Goal: Task Accomplishment & Management: Manage account settings

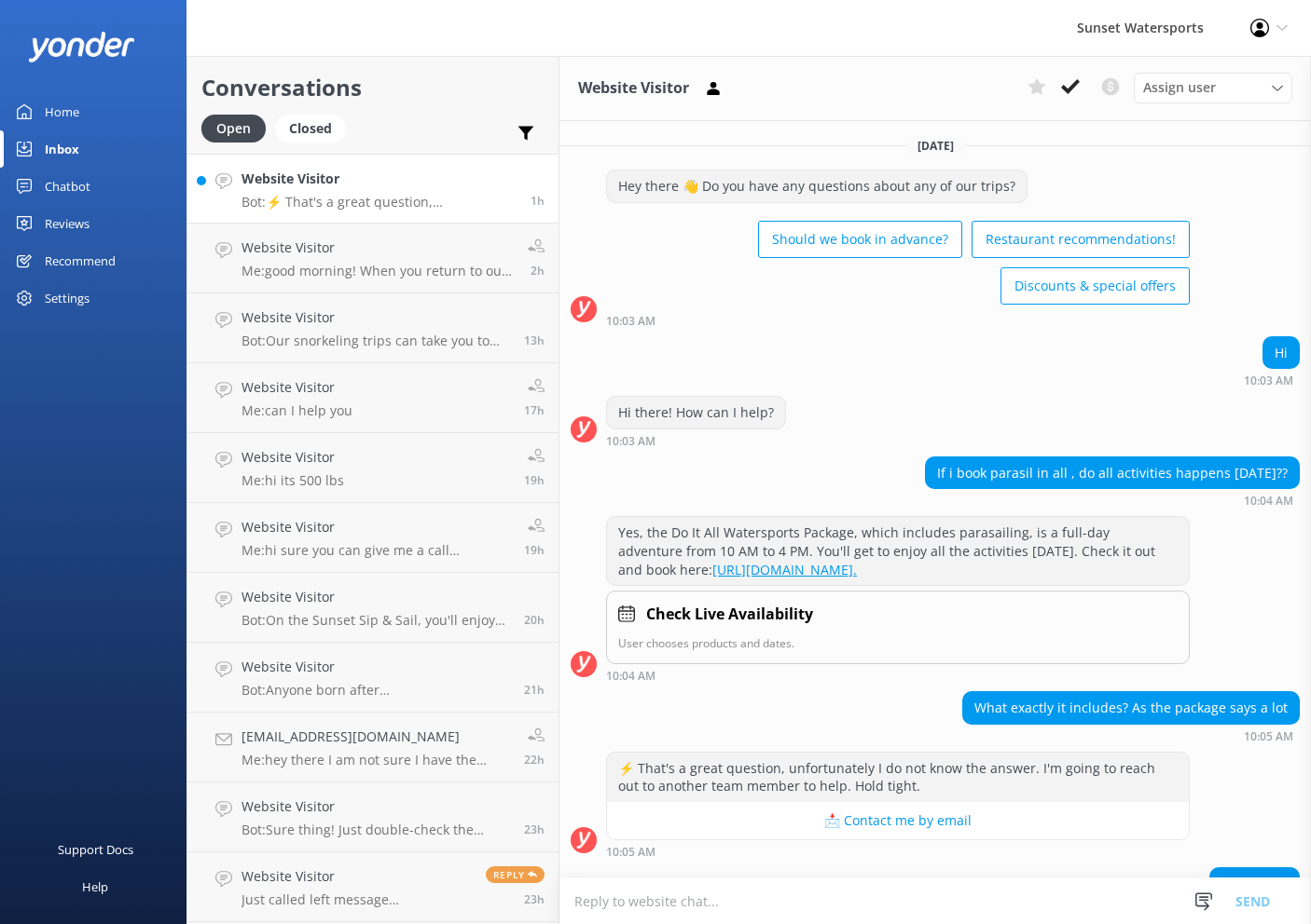
click at [431, 202] on p "Bot: ⚡ That's a great question, unfortunately I do not know the answer. I'm goi…" at bounding box center [378, 203] width 275 height 17
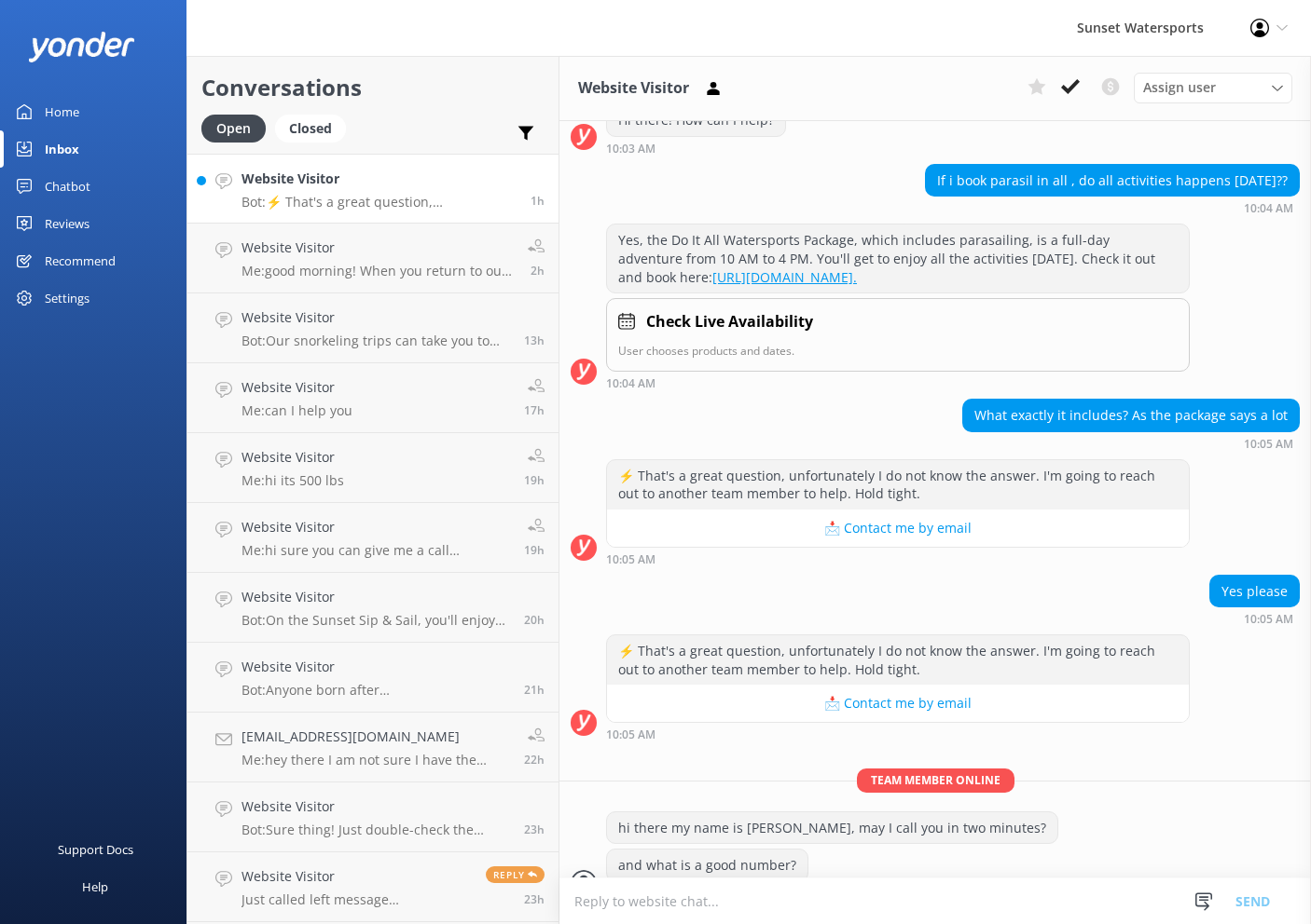
click at [434, 199] on p "Bot: ⚡ That's a great question, unfortunately I do not know the answer. I'm goi…" at bounding box center [378, 203] width 275 height 17
click at [433, 199] on p "Bot: ⚡ That's a great question, unfortunately I do not know the answer. I'm goi…" at bounding box center [378, 203] width 275 height 17
drag, startPoint x: 1070, startPoint y: 82, endPoint x: 1032, endPoint y: 91, distance: 39.1
click at [1070, 82] on icon at bounding box center [1070, 86] width 18 height 18
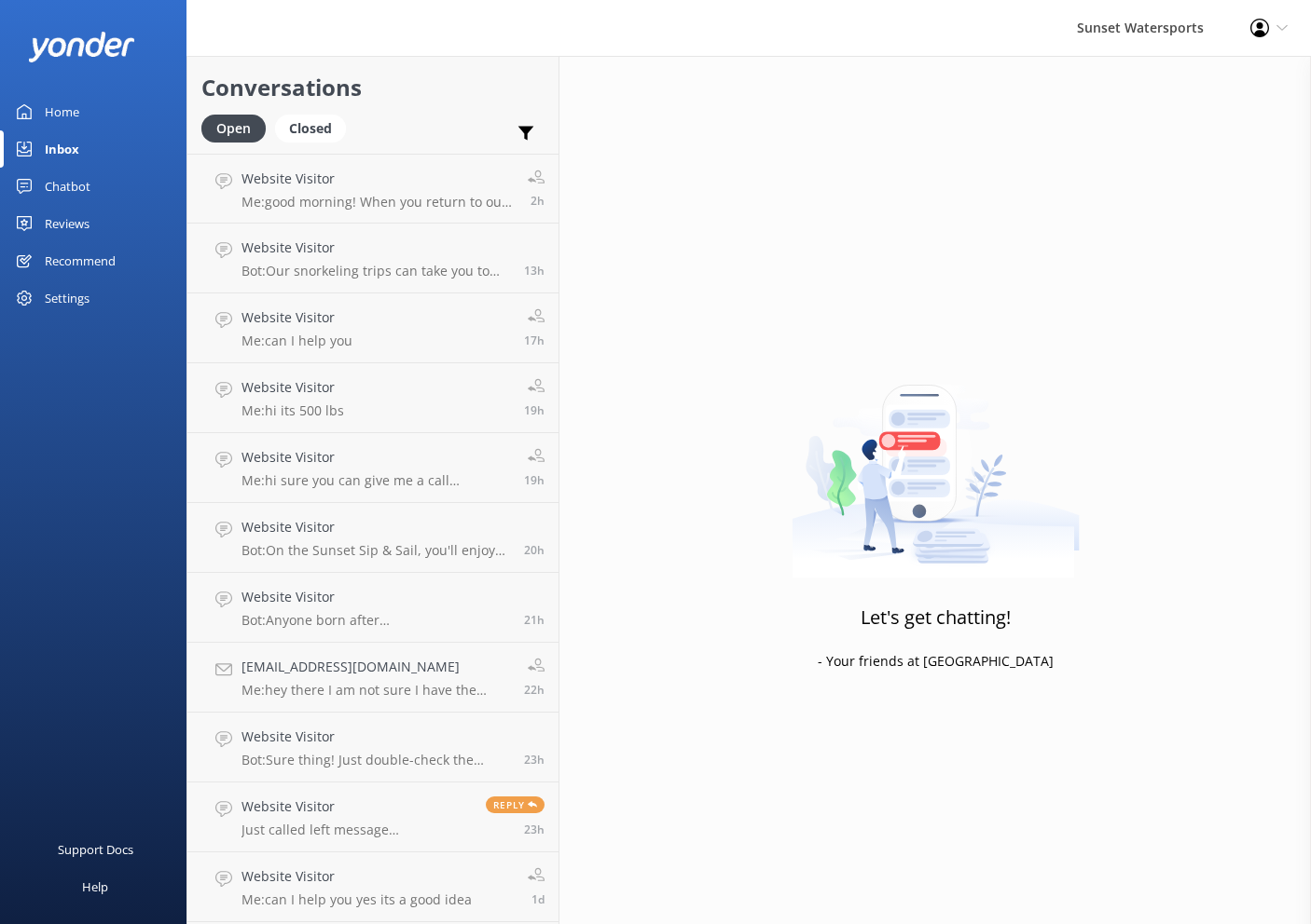
scroll to position [0, 1]
click at [524, 129] on use at bounding box center [526, 134] width 16 height 14
click at [410, 289] on label "SMS" at bounding box center [460, 296] width 166 height 20
click at [396, 289] on input "SMS" at bounding box center [387, 296] width 18 height 18
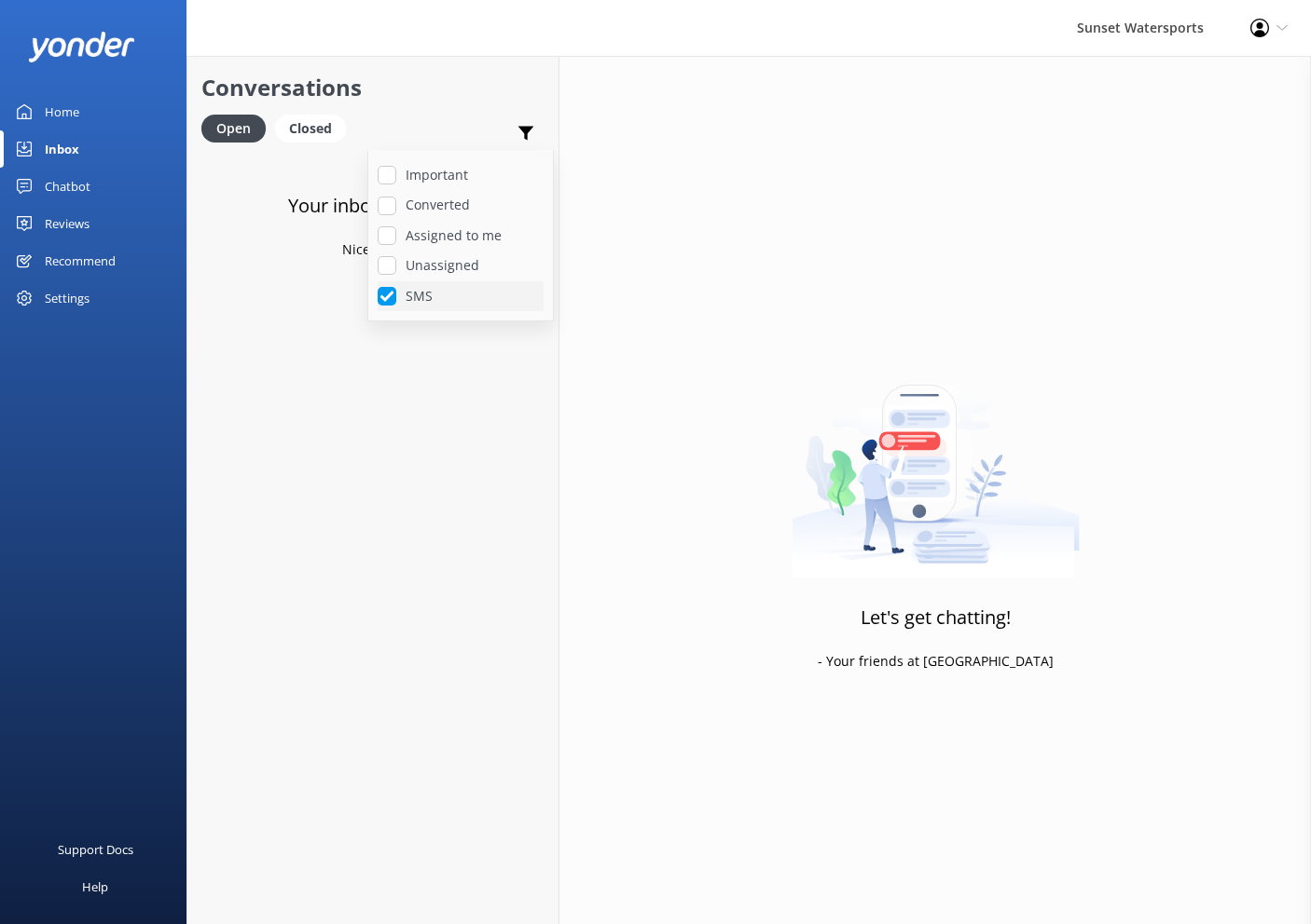
click at [409, 286] on label "SMS" at bounding box center [460, 296] width 166 height 20
click at [396, 287] on input "SMS" at bounding box center [387, 296] width 18 height 18
checkbox input "false"
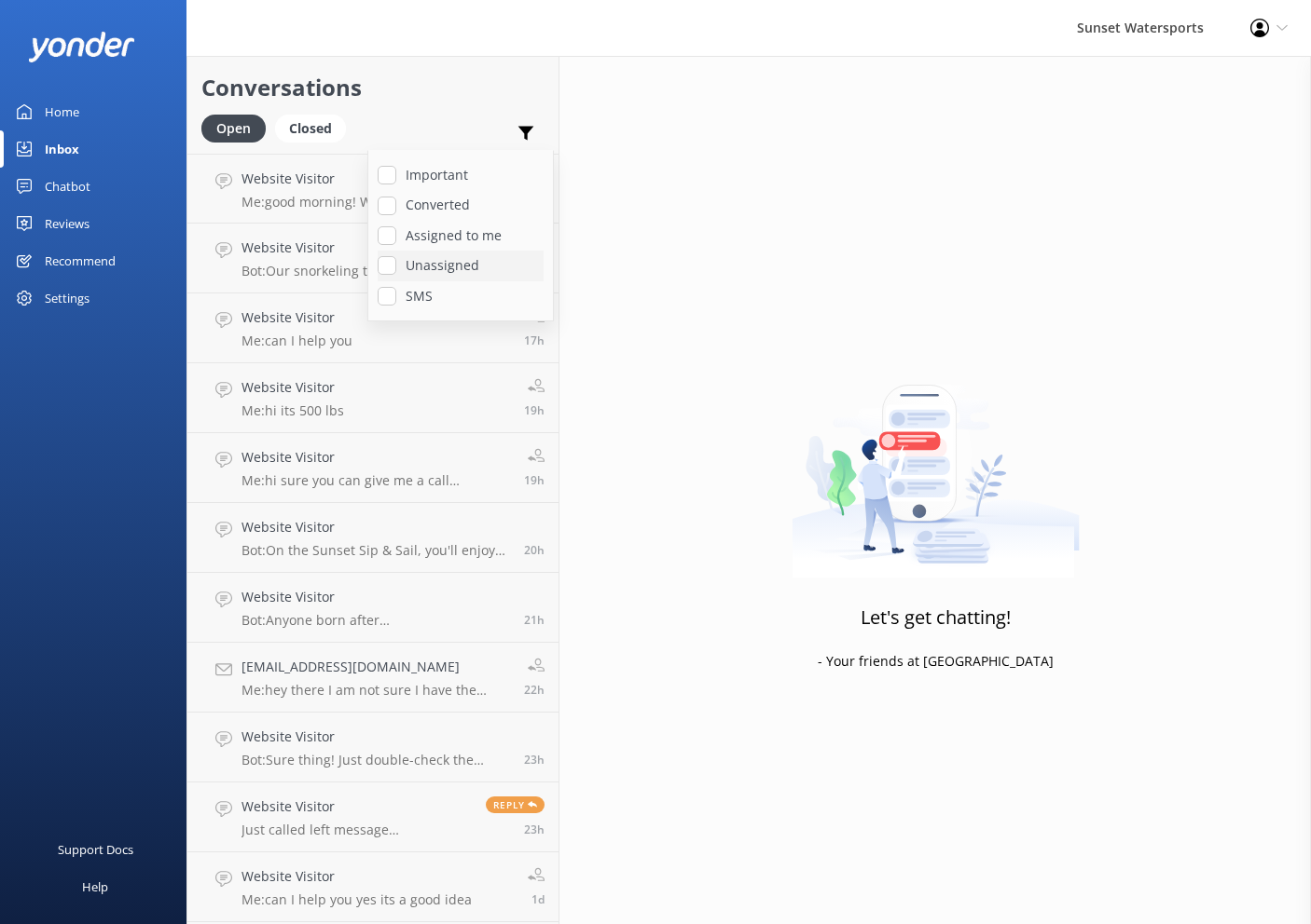
click at [425, 269] on label "Unassigned" at bounding box center [460, 265] width 166 height 20
click at [396, 269] on input "Unassigned" at bounding box center [387, 265] width 18 height 18
checkbox input "true"
drag, startPoint x: 965, startPoint y: 67, endPoint x: 956, endPoint y: 64, distance: 9.5
click at [965, 67] on div "Let's get chatting! - Your friends at [GEOGRAPHIC_DATA]" at bounding box center [935, 517] width 751 height 924
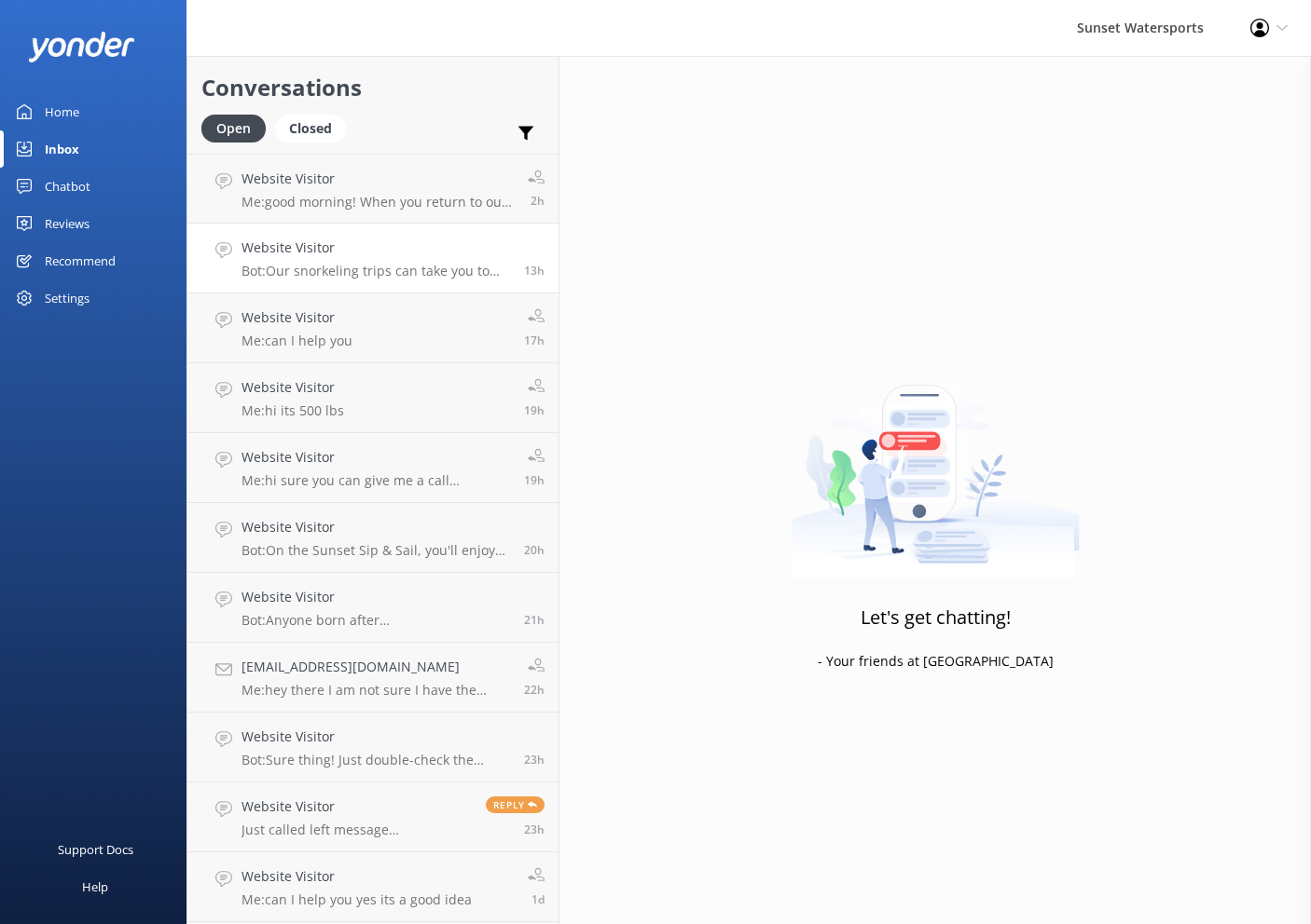
drag, startPoint x: 291, startPoint y: 181, endPoint x: 304, endPoint y: 227, distance: 47.8
drag, startPoint x: 259, startPoint y: 191, endPoint x: 256, endPoint y: 200, distance: 9.5
click at [259, 191] on div "Website Visitor Me: good morning! When you return to our site and possibly see …" at bounding box center [377, 187] width 272 height 40
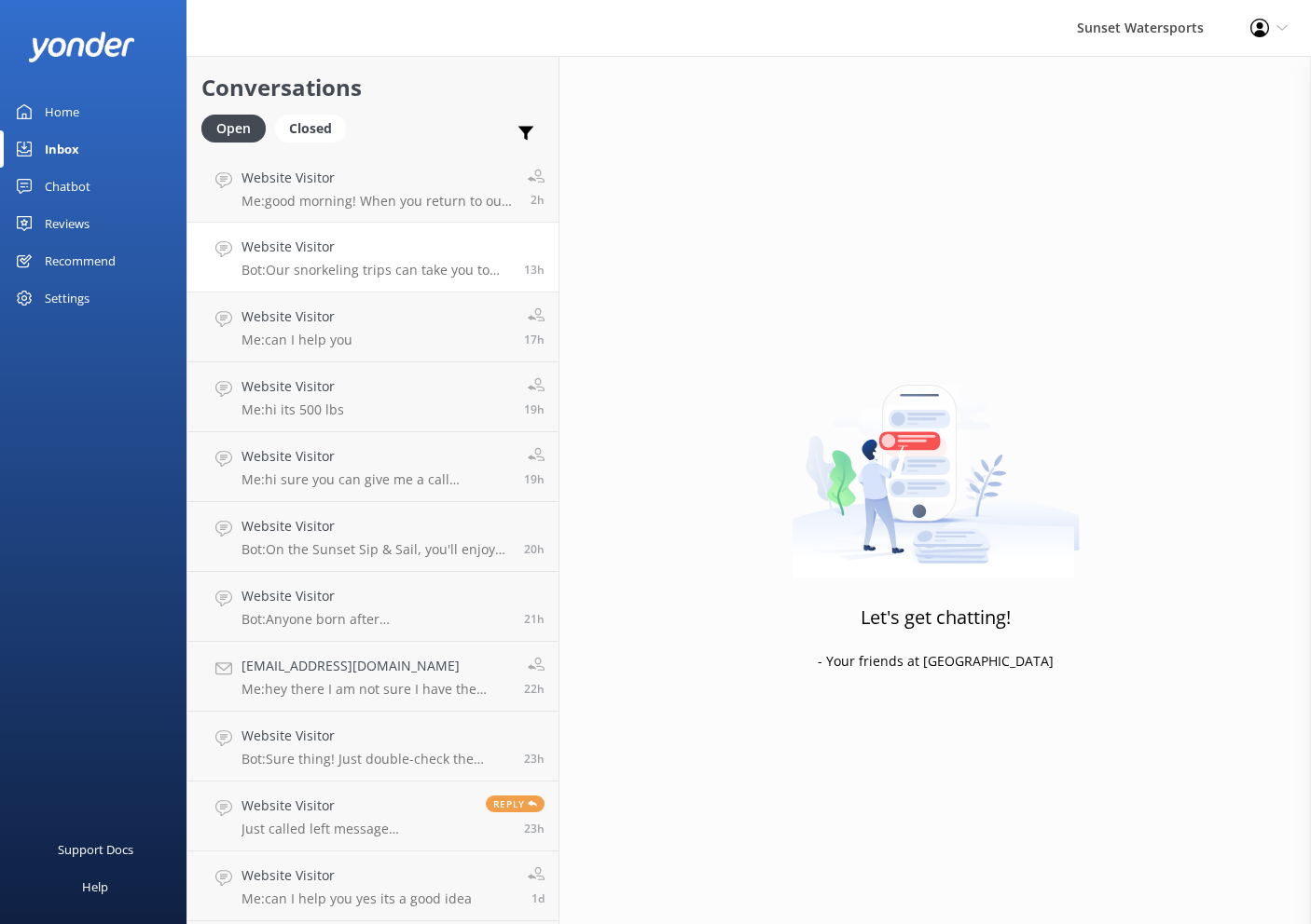
click at [251, 264] on p "Bot: Our snorkeling trips can take you to both sides! The Rise & Reef Morning S…" at bounding box center [375, 271] width 269 height 17
click at [286, 195] on p "Me: good morning! When you return to our site and possibly see this message, yo…" at bounding box center [377, 202] width 272 height 17
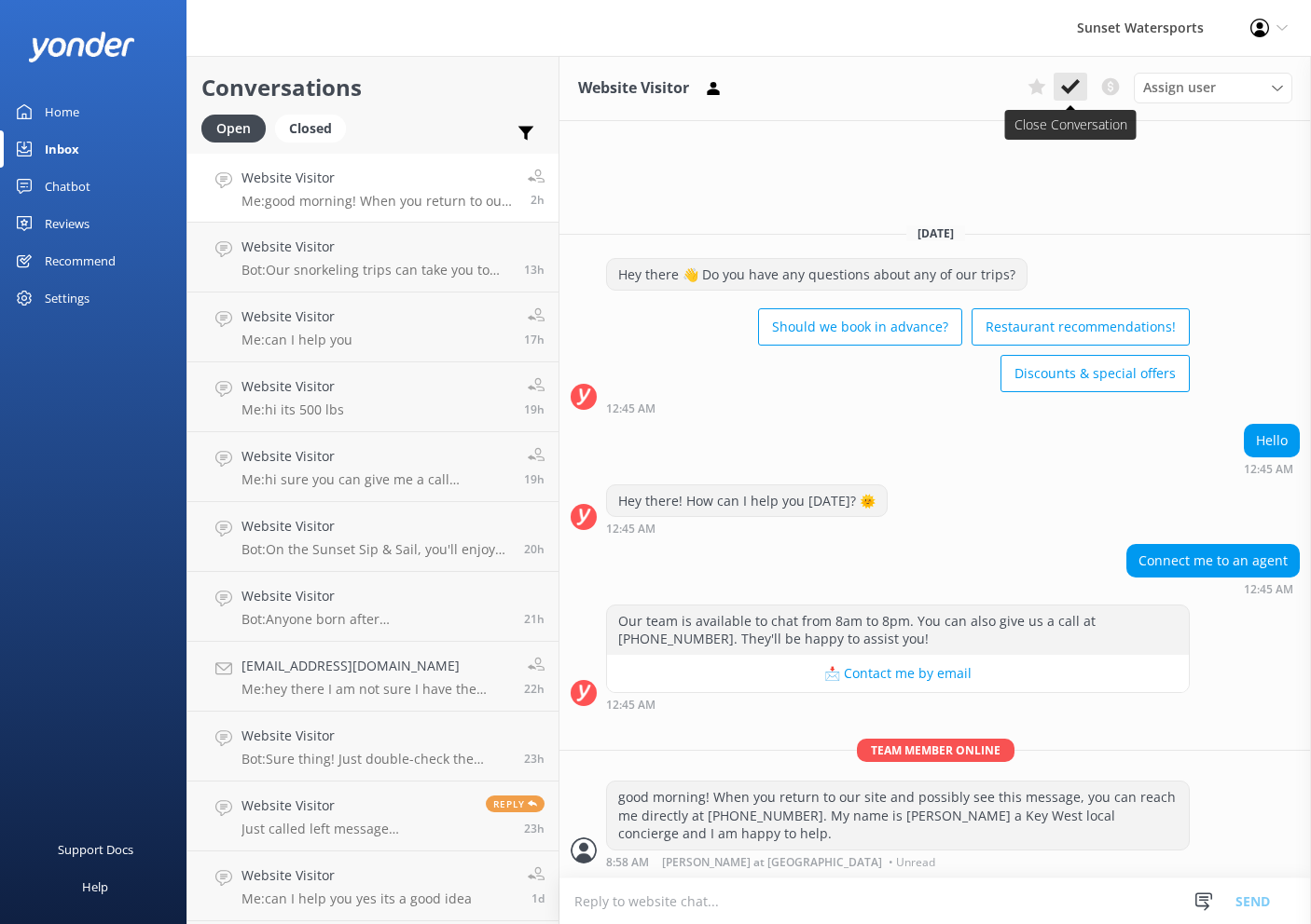
click at [1075, 91] on icon at bounding box center [1070, 86] width 18 height 18
